Goal: Complete application form

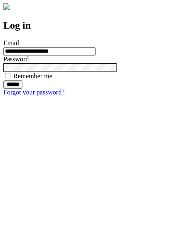
type input "**********"
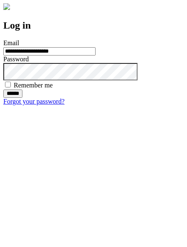
click at [22, 98] on input "******" at bounding box center [12, 94] width 19 height 8
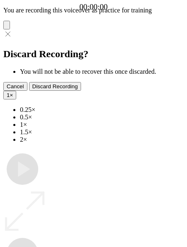
type input "**********"
